Goal: Transaction & Acquisition: Book appointment/travel/reservation

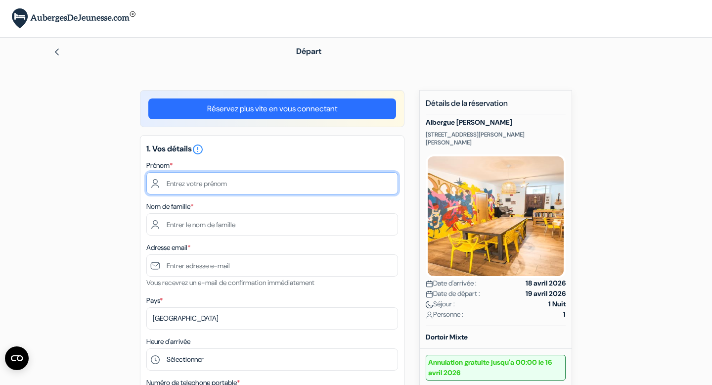
click at [219, 183] on input "text" at bounding box center [272, 183] width 252 height 22
type input "Clemence"
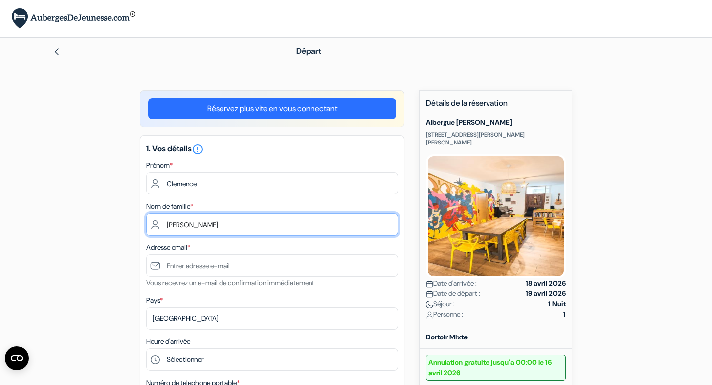
type input "[PERSON_NAME]"
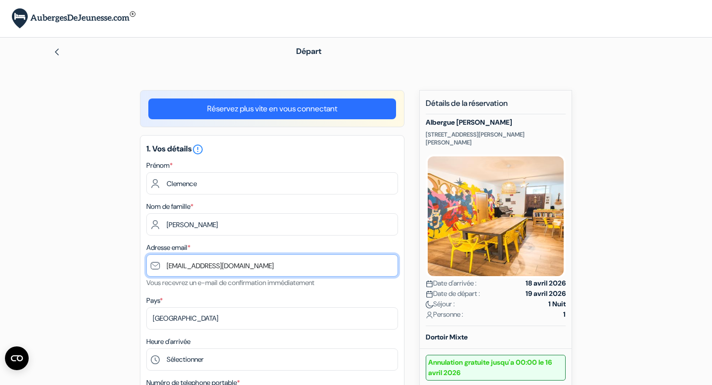
type input "[EMAIL_ADDRESS][DOMAIN_NAME]"
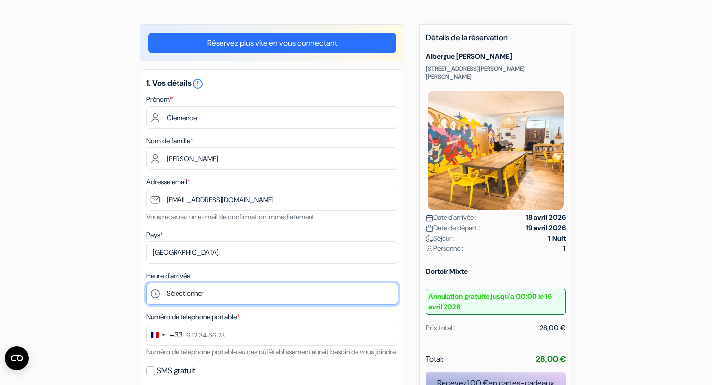
scroll to position [69, 0]
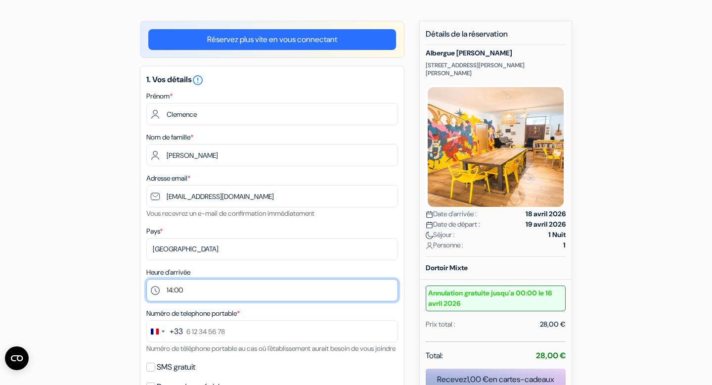
select select "15"
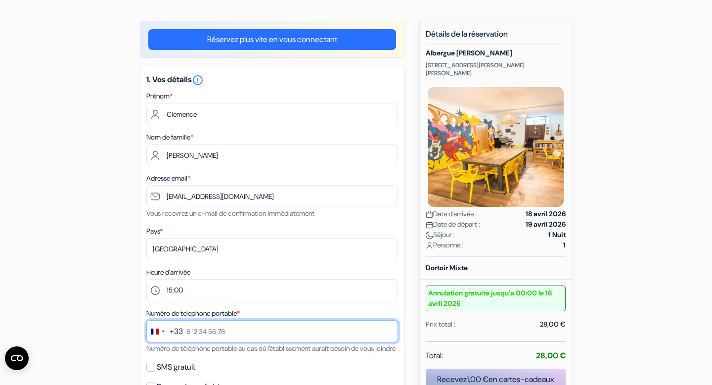
click at [192, 330] on input "text" at bounding box center [272, 331] width 252 height 22
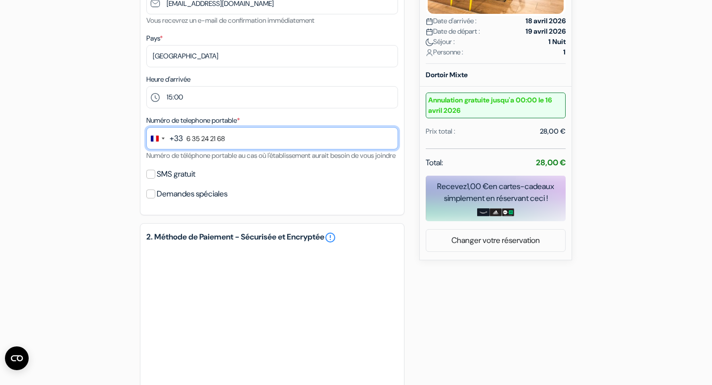
scroll to position [267, 0]
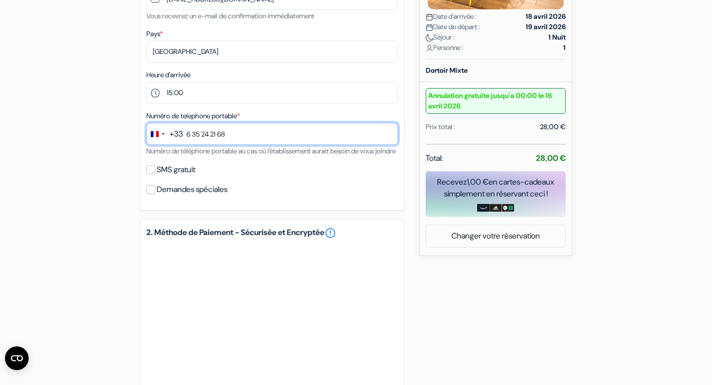
type input "6 35 24 21 68"
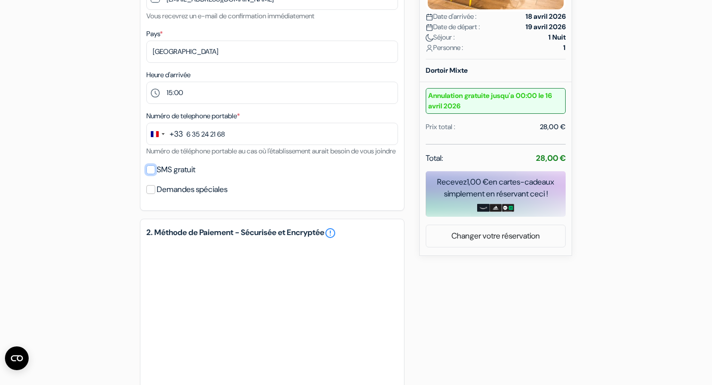
click at [148, 174] on input "SMS gratuit" at bounding box center [150, 169] width 9 height 9
checkbox input "true"
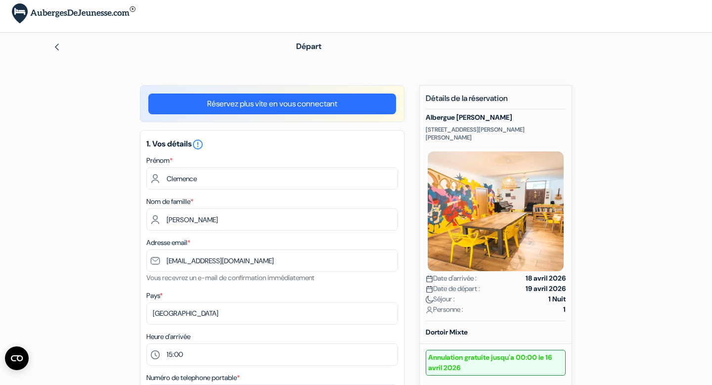
scroll to position [0, 0]
